Goal: Check status: Check status

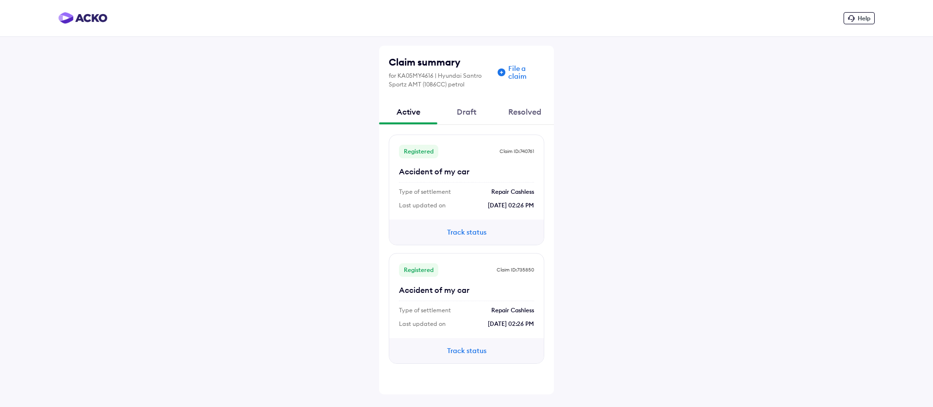
click at [519, 110] on div "Resolved" at bounding box center [525, 112] width 58 height 26
click at [412, 114] on div "Active" at bounding box center [408, 112] width 58 height 26
click at [467, 232] on button "Track status" at bounding box center [466, 232] width 58 height 11
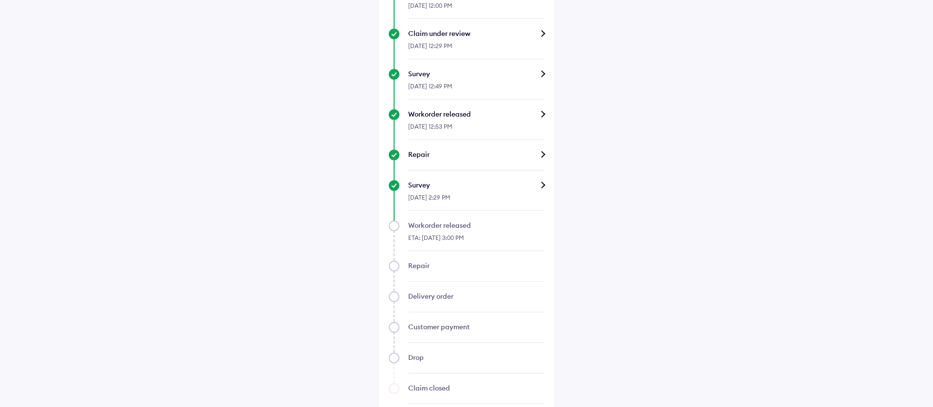
scroll to position [451, 0]
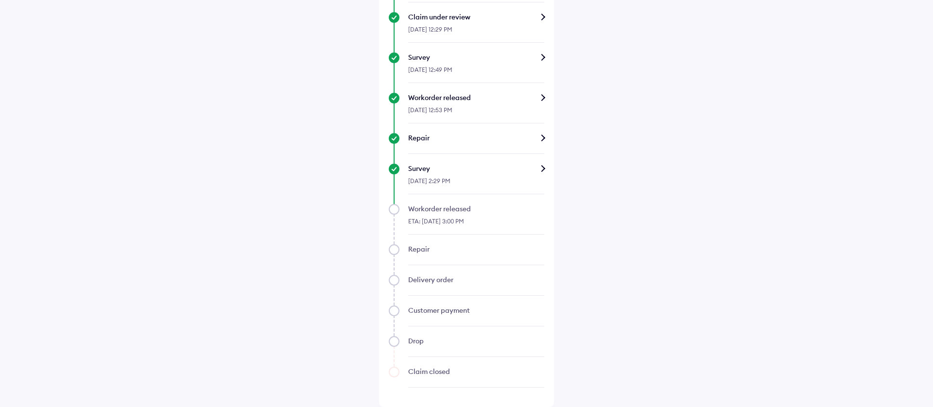
click at [538, 168] on div "Survey" at bounding box center [476, 169] width 136 height 10
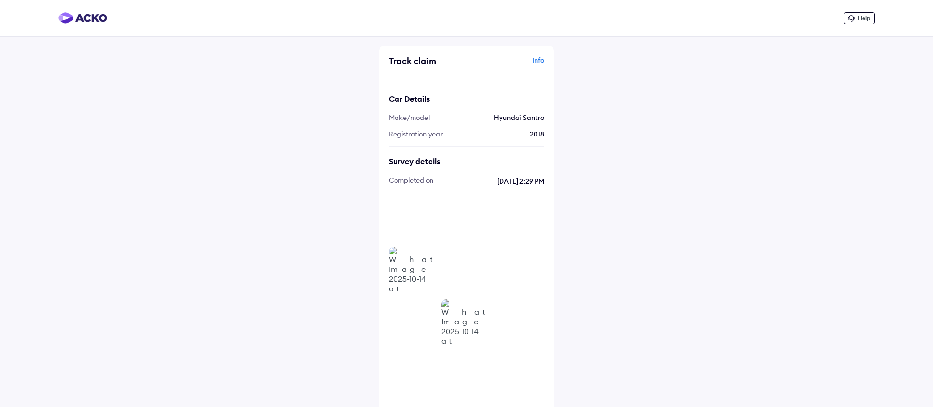
click at [537, 58] on div "Info" at bounding box center [506, 64] width 75 height 18
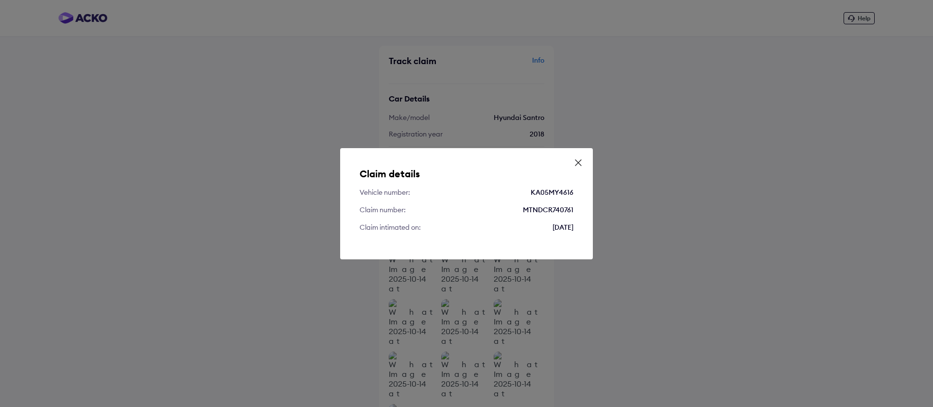
click at [579, 166] on icon at bounding box center [578, 163] width 10 height 10
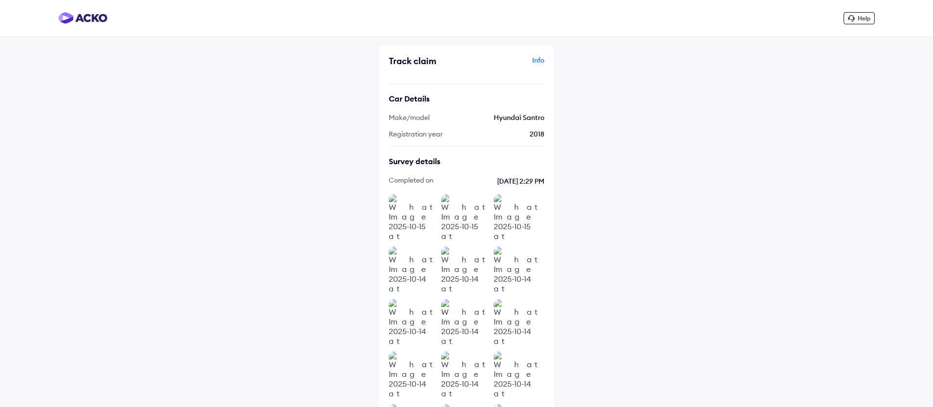
click at [419, 218] on img at bounding box center [413, 218] width 49 height 49
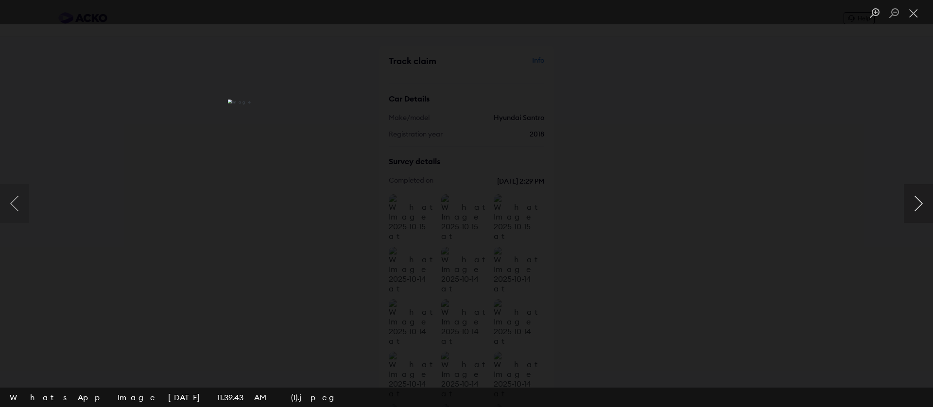
click at [924, 208] on button "Next image" at bounding box center [918, 203] width 29 height 39
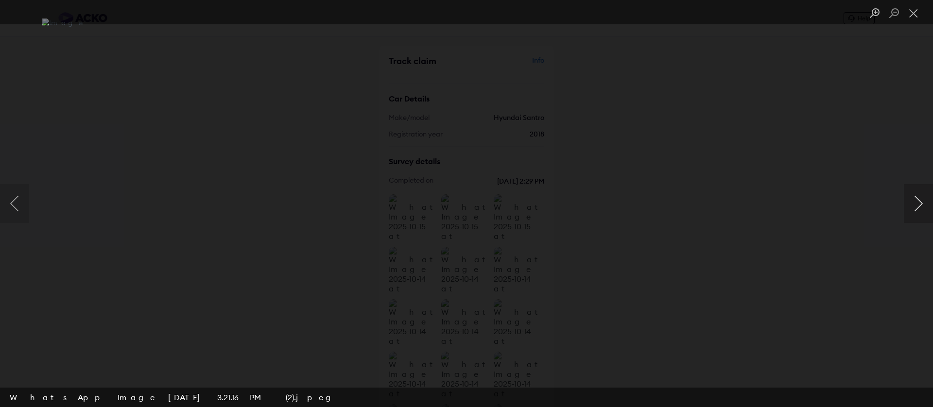
click at [924, 208] on button "Next image" at bounding box center [918, 203] width 29 height 39
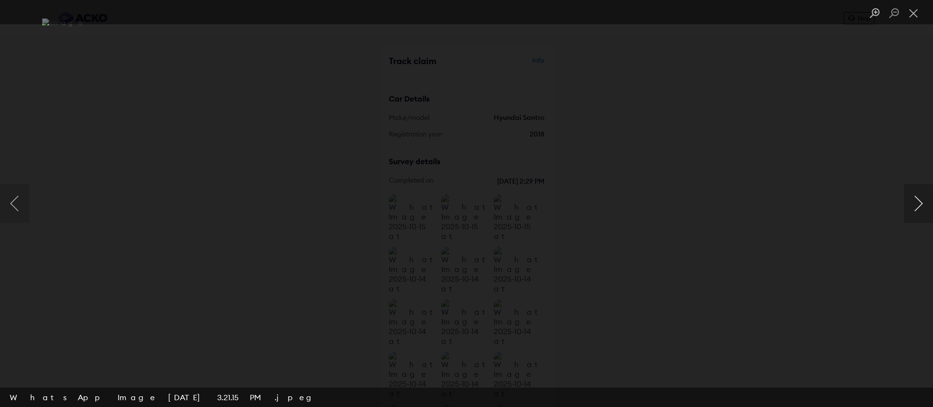
click at [924, 208] on button "Next image" at bounding box center [918, 203] width 29 height 39
click at [913, 17] on button "Close lightbox" at bounding box center [913, 13] width 19 height 17
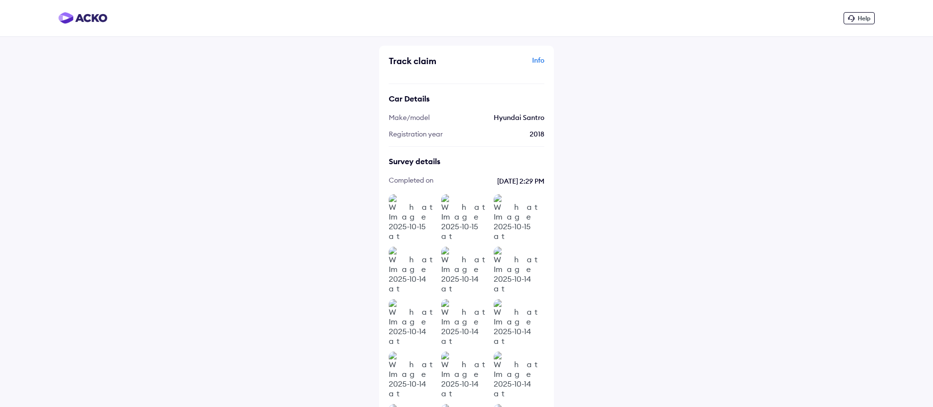
scroll to position [161, 0]
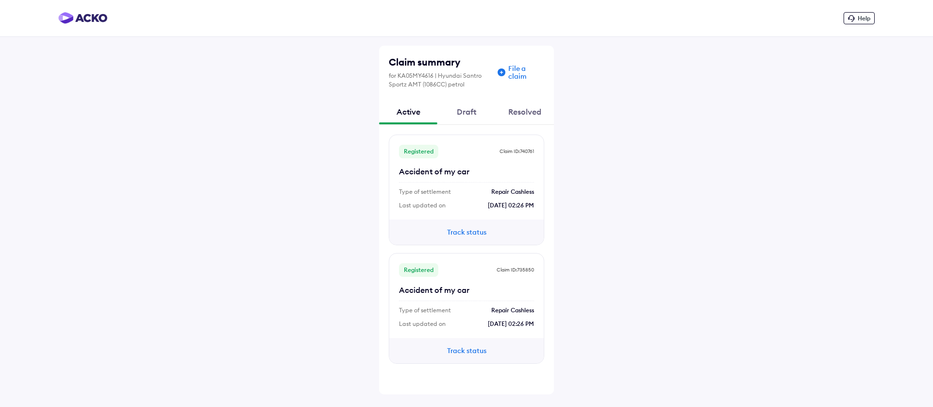
click at [456, 349] on button "Track status" at bounding box center [466, 351] width 58 height 11
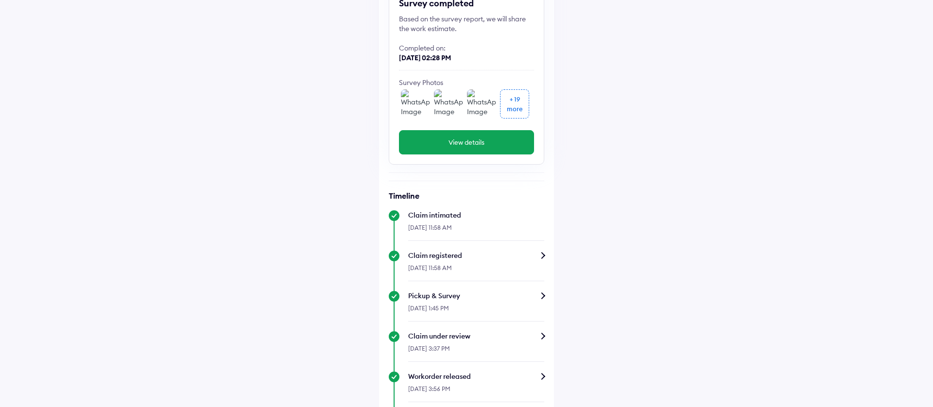
scroll to position [1, 0]
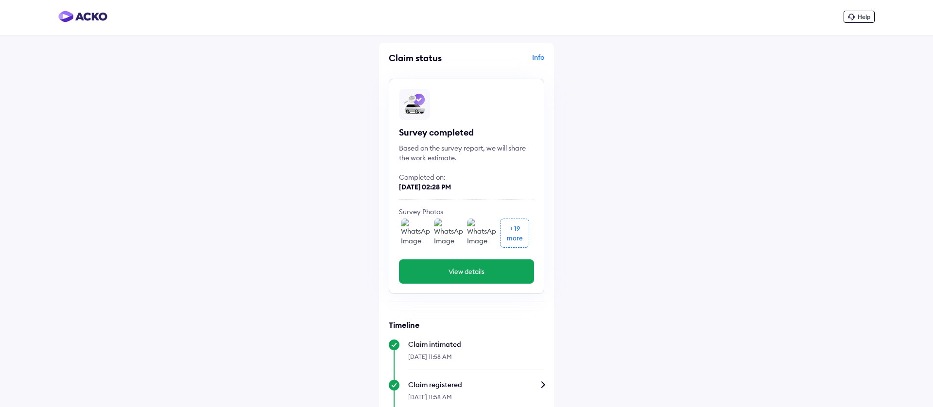
click at [415, 236] on img at bounding box center [415, 233] width 29 height 29
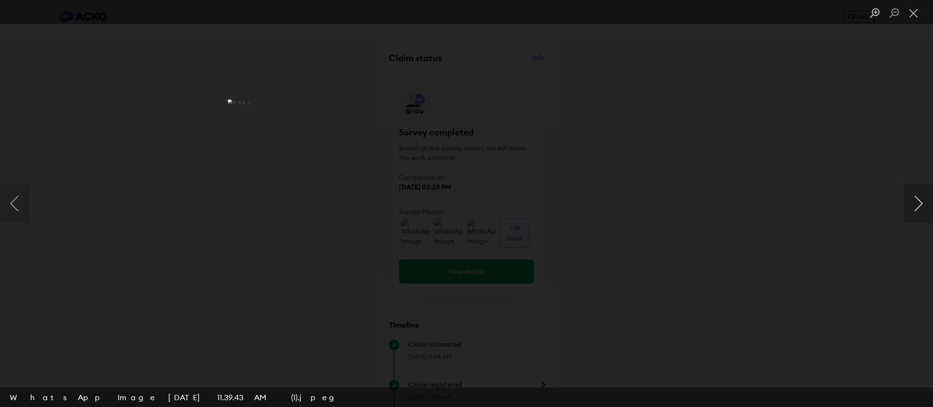
click at [919, 206] on button "Next image" at bounding box center [918, 203] width 29 height 39
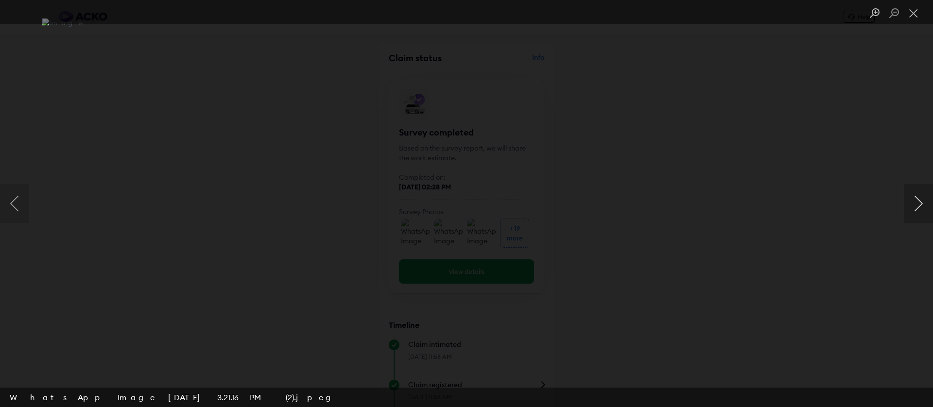
click at [919, 206] on button "Next image" at bounding box center [918, 203] width 29 height 39
click at [920, 198] on button "Next image" at bounding box center [918, 203] width 29 height 39
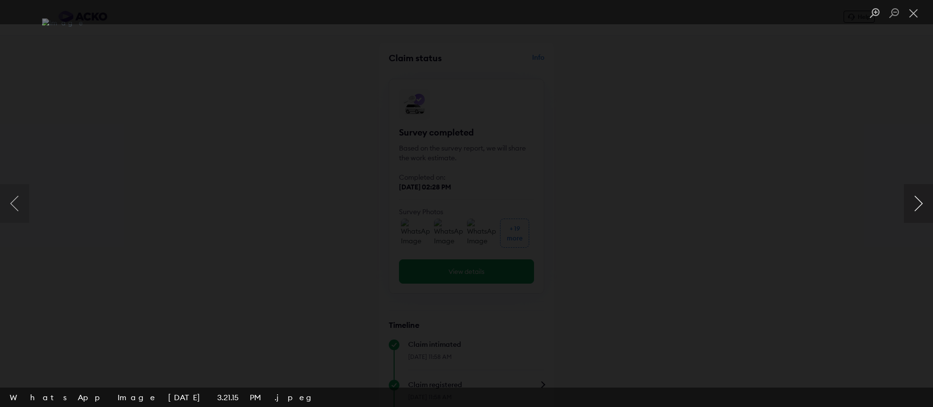
click at [920, 198] on button "Next image" at bounding box center [918, 203] width 29 height 39
click at [914, 6] on button "Close lightbox" at bounding box center [913, 13] width 19 height 17
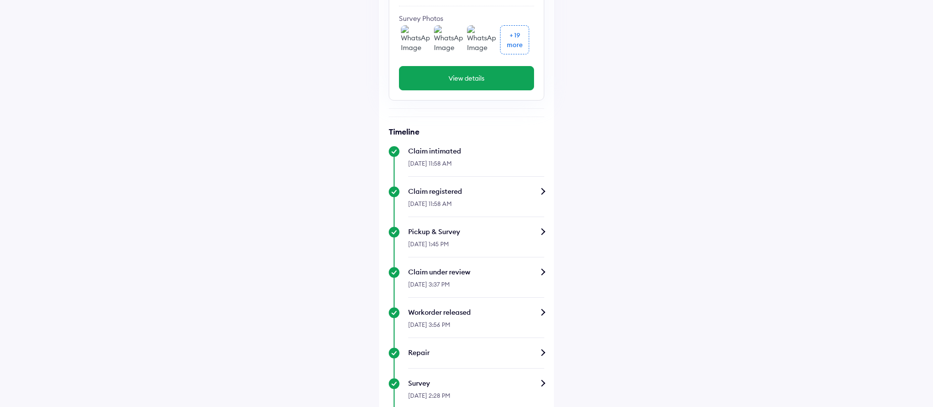
scroll to position [410, 0]
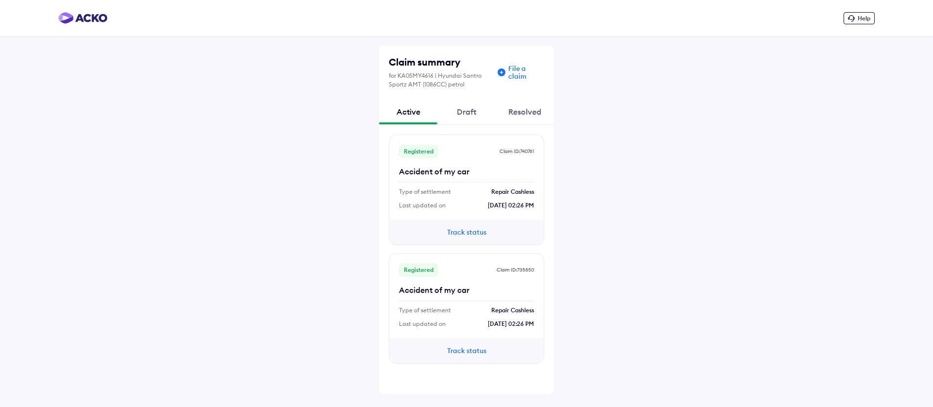
click at [870, 17] on div "Help" at bounding box center [859, 18] width 31 height 12
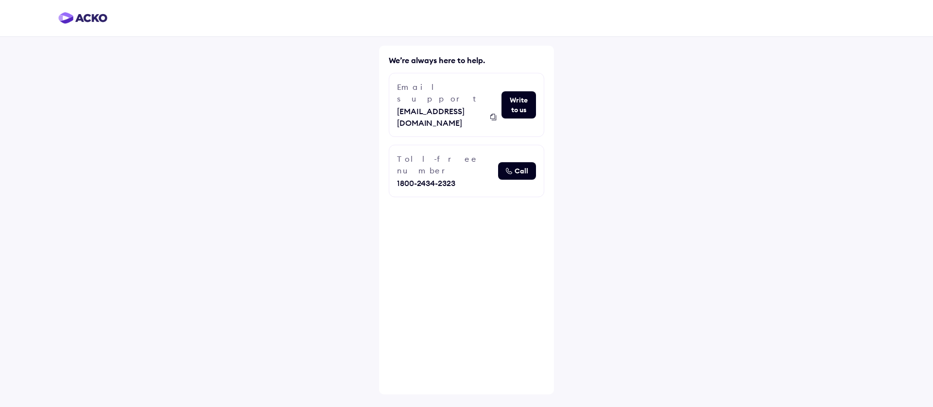
click at [515, 92] on button "Write to us" at bounding box center [519, 104] width 35 height 27
click at [505, 91] on button "Write to us" at bounding box center [519, 104] width 35 height 27
click at [91, 21] on img at bounding box center [82, 18] width 49 height 12
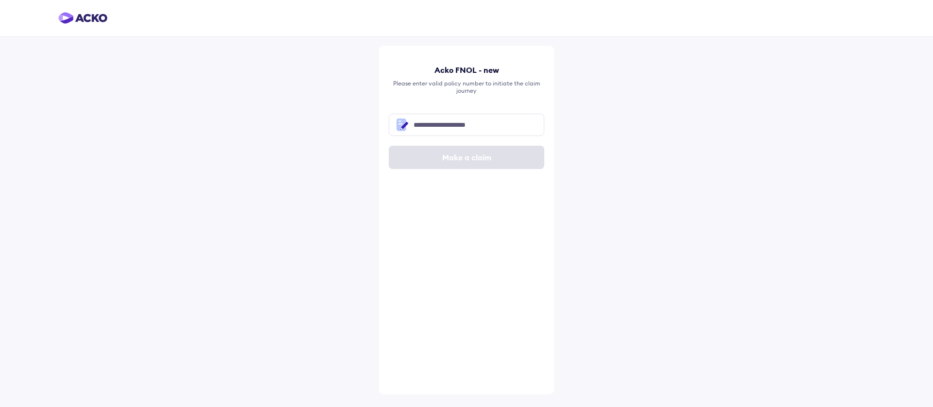
click at [91, 21] on img at bounding box center [82, 18] width 49 height 12
click at [69, 8] on div at bounding box center [466, 18] width 933 height 37
click at [72, 19] on img at bounding box center [82, 18] width 49 height 12
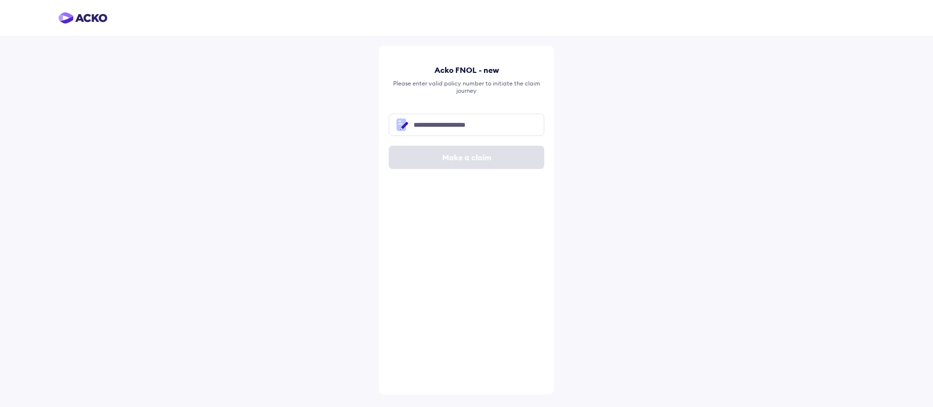
click at [72, 19] on img at bounding box center [82, 18] width 49 height 12
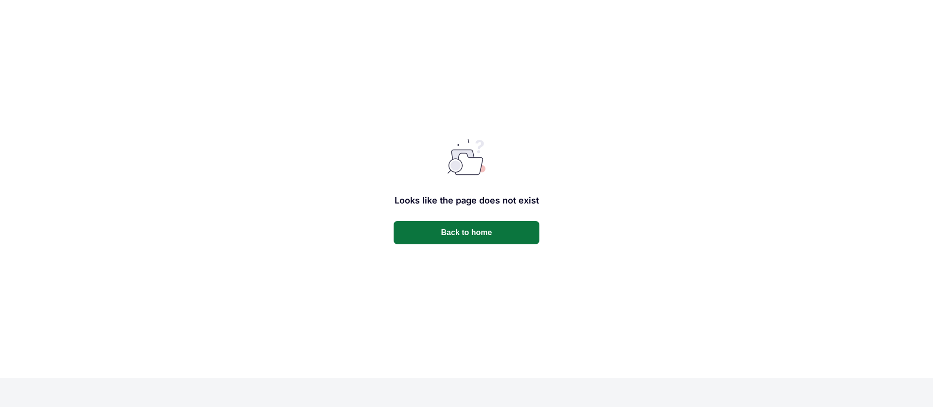
click at [468, 224] on button "Back to home" at bounding box center [467, 232] width 146 height 23
click at [462, 231] on button "Back to home" at bounding box center [467, 232] width 146 height 23
